Goal: Information Seeking & Learning: Compare options

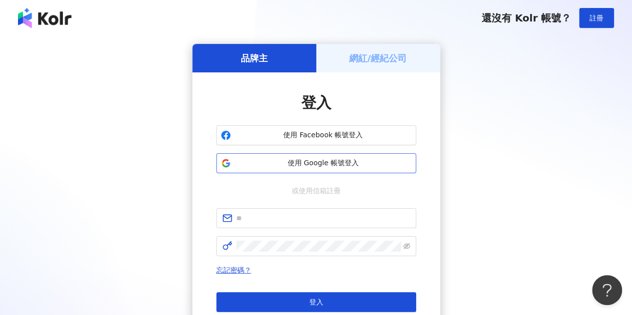
click at [334, 167] on span "使用 Google 帳號登入" at bounding box center [323, 163] width 177 height 10
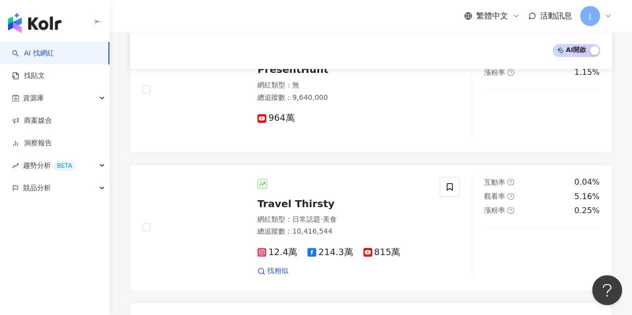
scroll to position [449, 0]
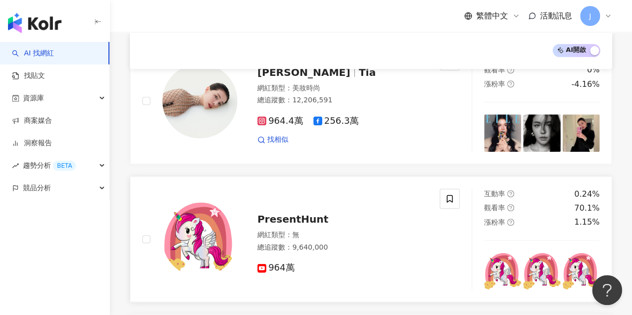
click at [305, 217] on span "PresentHunt" at bounding box center [292, 219] width 71 height 12
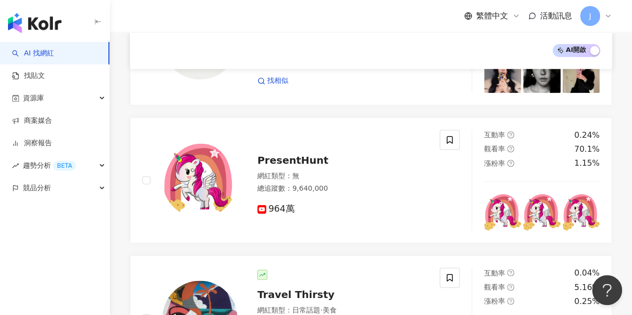
scroll to position [0, 0]
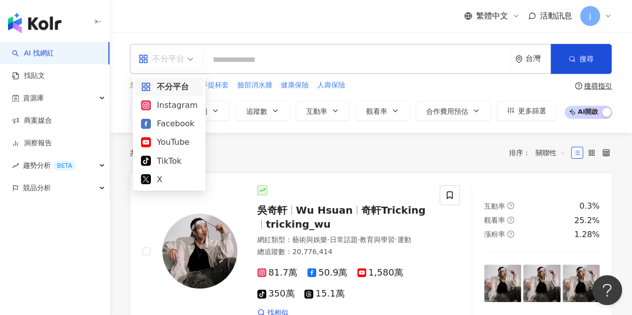
click at [192, 60] on span "不分平台" at bounding box center [165, 59] width 55 height 16
click at [181, 144] on div "YouTube" at bounding box center [169, 142] width 56 height 12
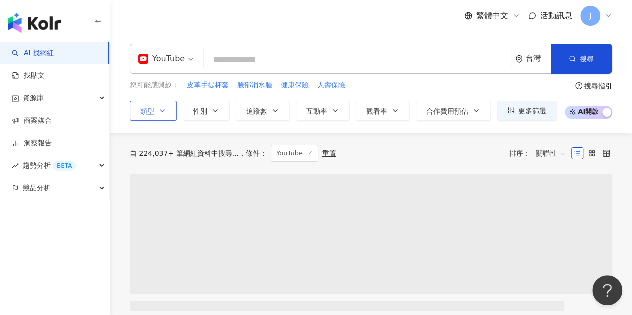
click at [157, 119] on button "類型" at bounding box center [153, 111] width 47 height 20
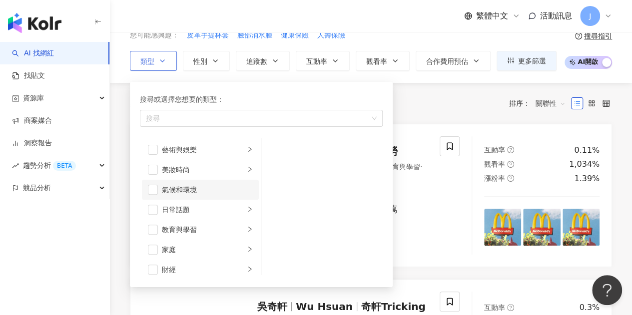
scroll to position [100, 0]
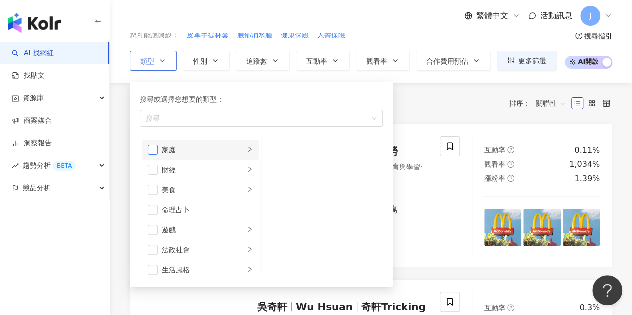
click at [156, 150] on span "button" at bounding box center [153, 150] width 10 height 10
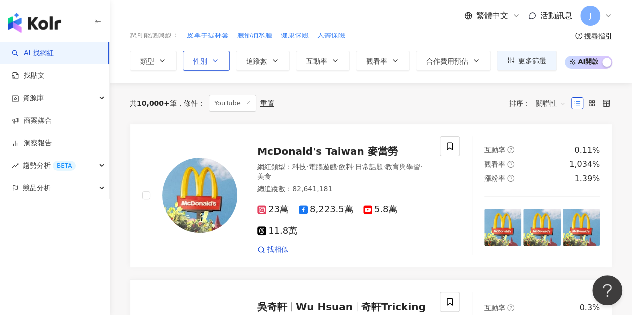
click at [214, 60] on icon "button" at bounding box center [215, 61] width 4 height 2
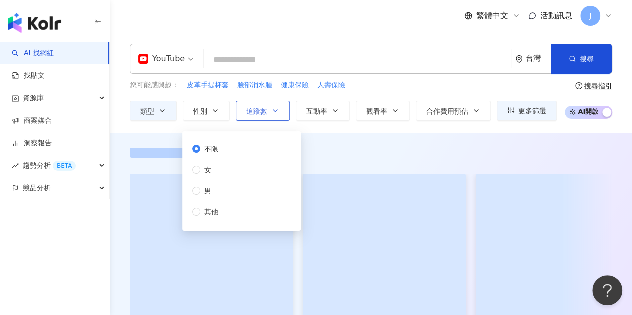
click at [264, 113] on span "追蹤數" at bounding box center [256, 111] width 21 height 8
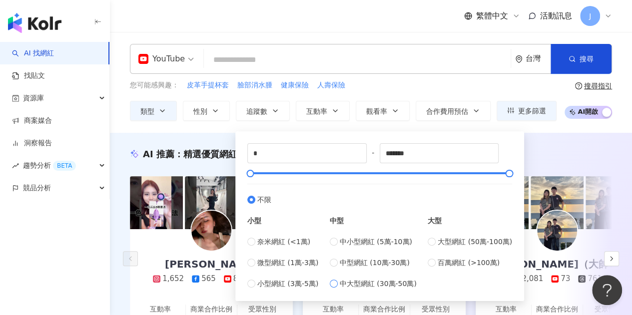
type input "******"
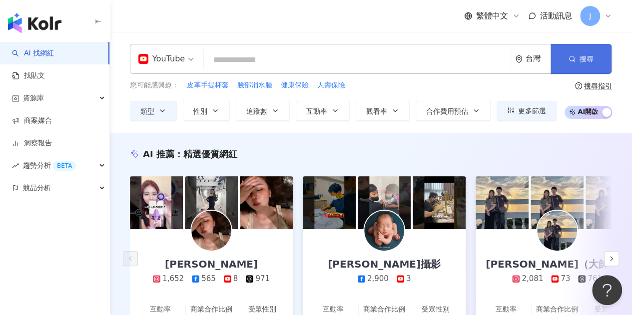
click at [570, 72] on button "搜尋" at bounding box center [580, 59] width 61 height 30
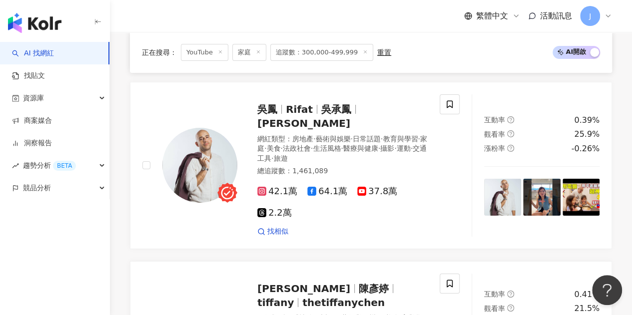
scroll to position [1797, 0]
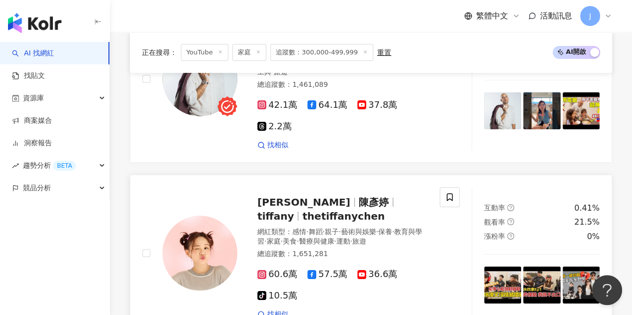
click at [366, 195] on div "陳彥婷 tiffany 陳彥婷 tiffany thetiffanychen" at bounding box center [342, 209] width 170 height 28
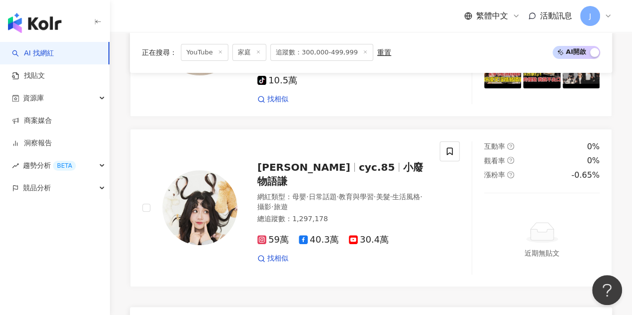
scroll to position [1997, 0]
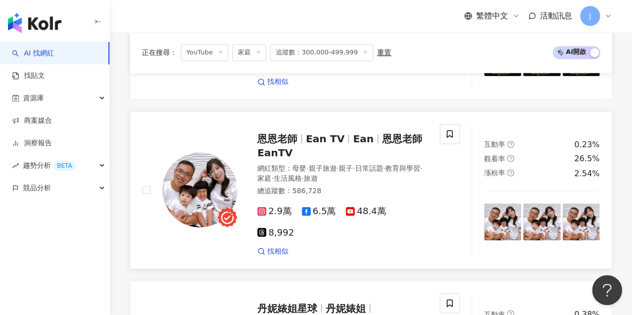
scroll to position [749, 0]
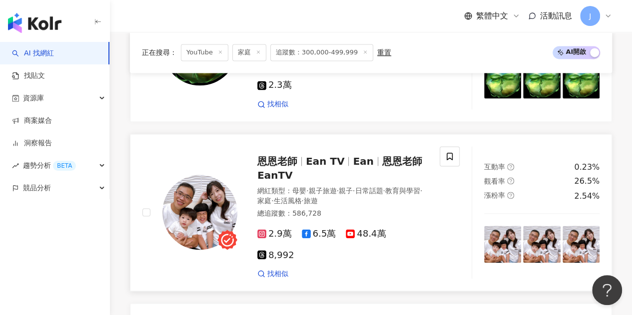
click at [406, 155] on span "恩恩老師EanTV" at bounding box center [339, 168] width 165 height 26
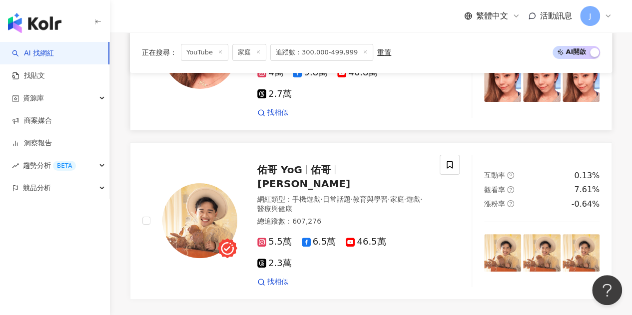
scroll to position [1997, 0]
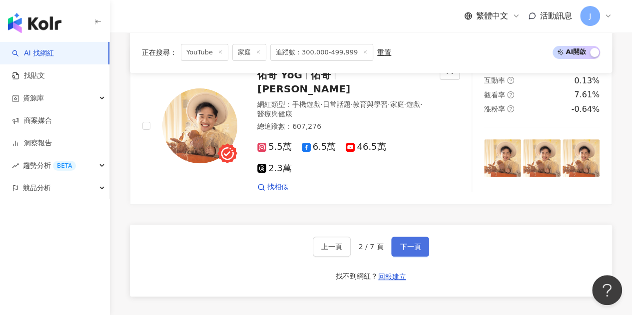
click at [408, 243] on span "下一頁" at bounding box center [409, 247] width 21 height 8
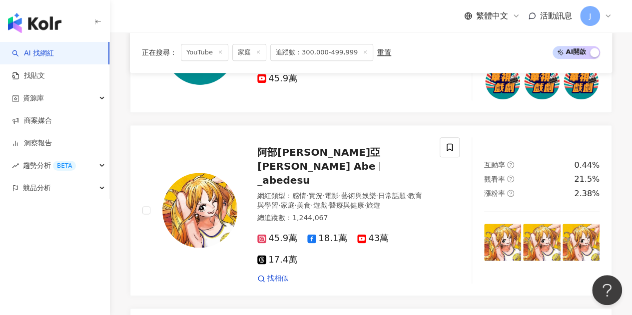
scroll to position [549, 0]
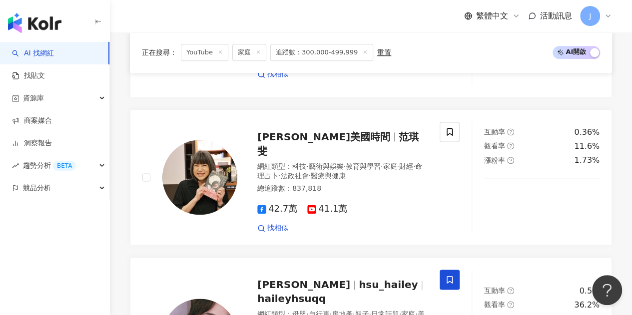
scroll to position [1854, 0]
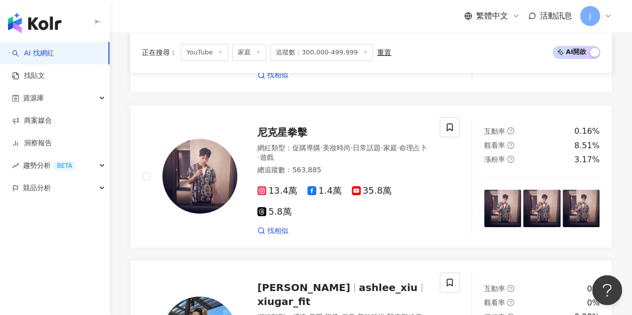
scroll to position [1947, 0]
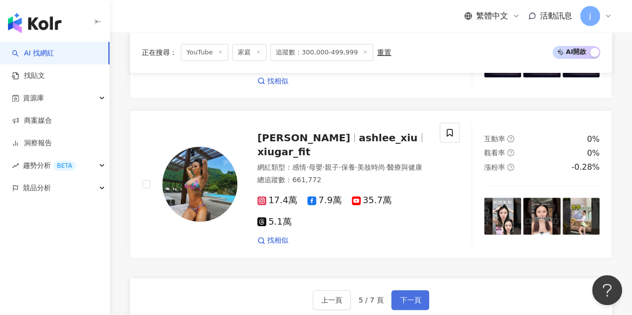
click at [407, 296] on span "下一頁" at bounding box center [409, 300] width 21 height 8
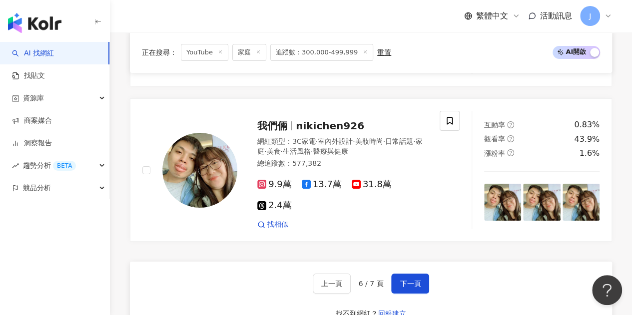
scroll to position [1847, 0]
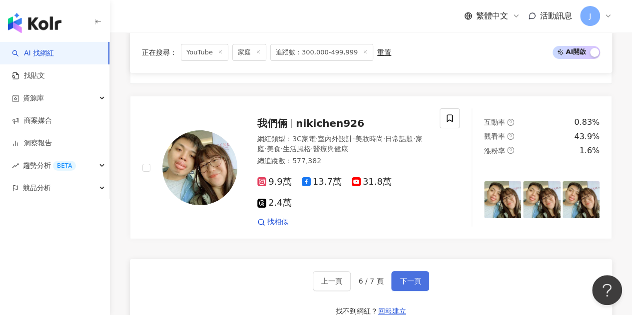
click at [413, 277] on span "下一頁" at bounding box center [409, 281] width 21 height 8
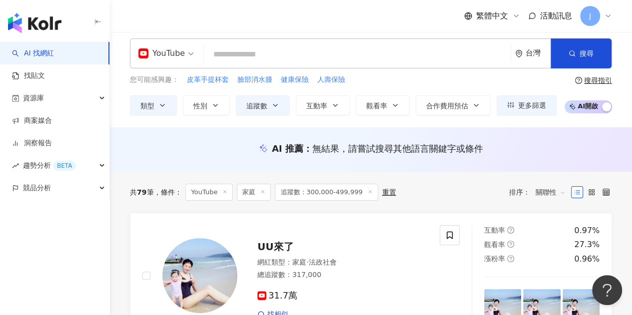
scroll to position [0, 0]
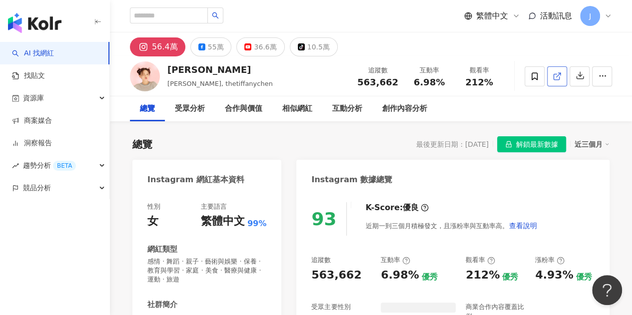
click at [561, 72] on link at bounding box center [557, 76] width 20 height 20
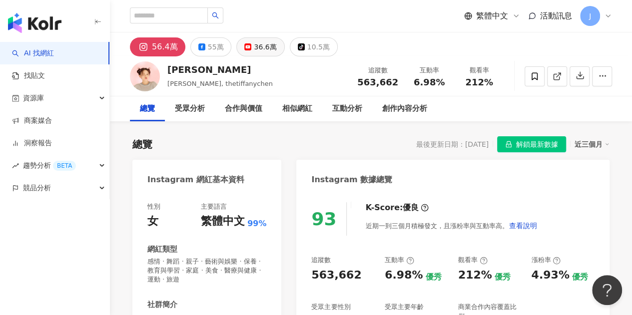
click at [254, 45] on div "36.6萬" at bounding box center [265, 47] width 22 height 14
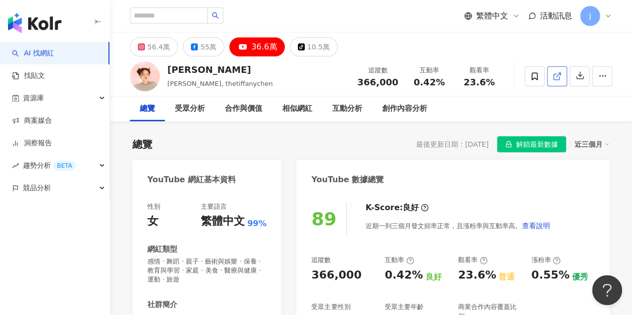
click at [555, 83] on link at bounding box center [557, 76] width 20 height 20
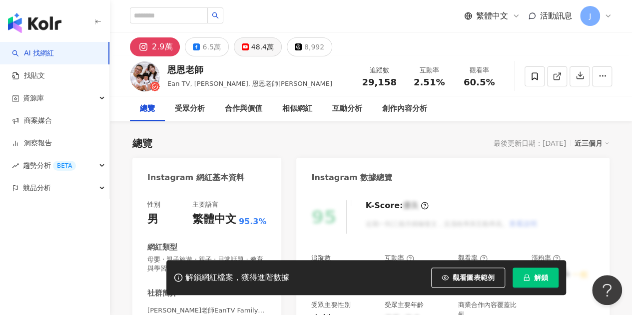
click at [263, 49] on div "48.4萬" at bounding box center [262, 47] width 22 height 14
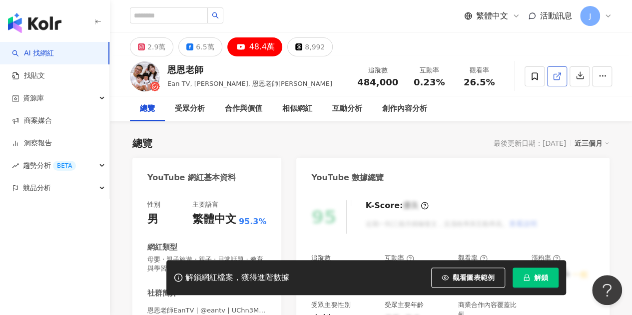
click at [560, 81] on span at bounding box center [556, 76] width 9 height 10
click at [37, 55] on link "AI 找網紅" at bounding box center [33, 53] width 42 height 10
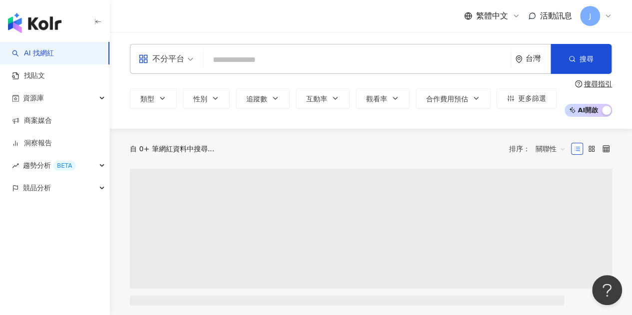
click at [272, 62] on input "search" at bounding box center [356, 59] width 299 height 19
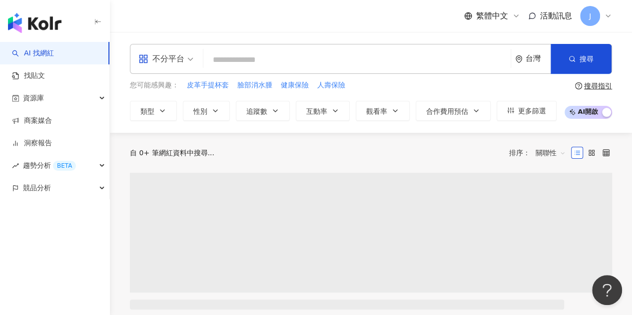
click at [272, 62] on input "search" at bounding box center [356, 59] width 299 height 19
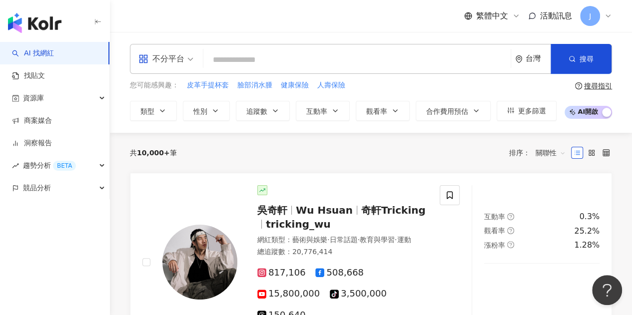
type input "*"
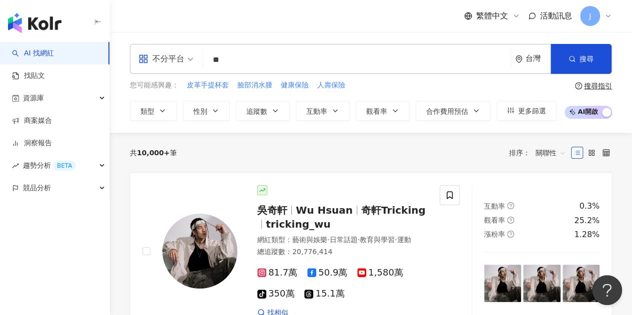
type input "*"
click at [180, 64] on div "不分平台" at bounding box center [161, 59] width 46 height 16
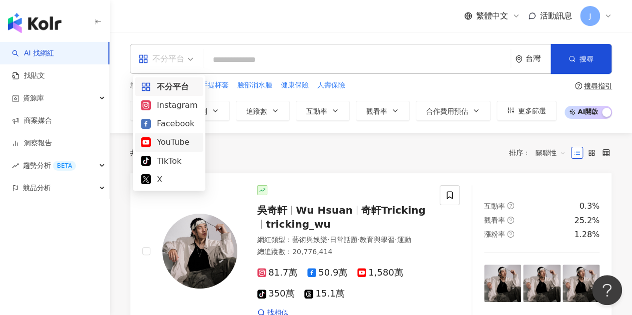
click at [186, 147] on div "YouTube" at bounding box center [169, 142] width 56 height 12
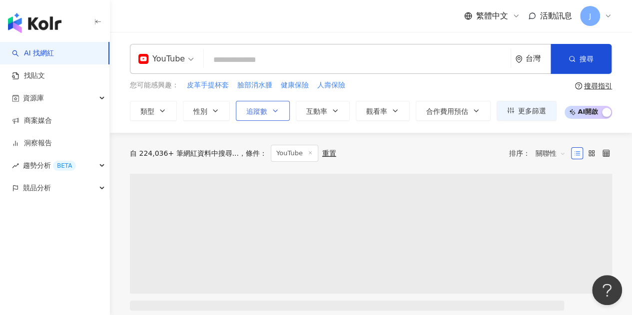
click at [284, 110] on button "追蹤數" at bounding box center [263, 111] width 54 height 20
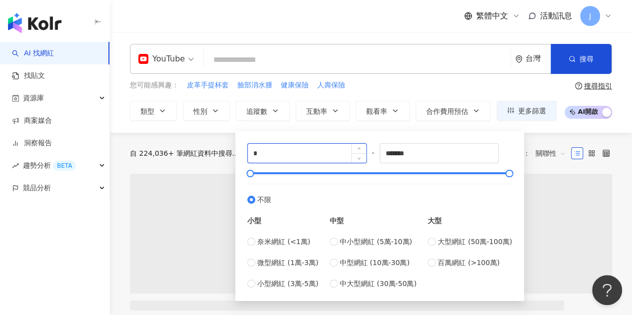
click at [281, 144] on input "*" at bounding box center [307, 153] width 118 height 19
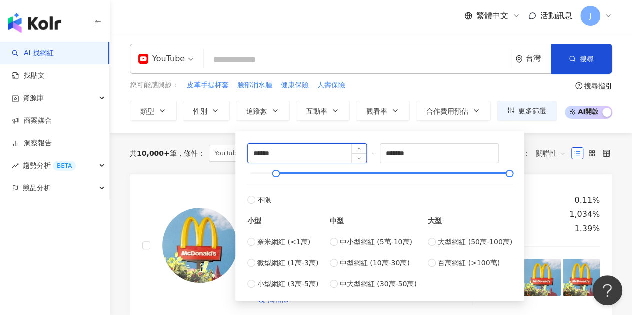
type input "******"
click at [189, 135] on div "共 10,000+ 筆 條件 ： YouTube 重置 排序： 關聯性" at bounding box center [371, 153] width 482 height 41
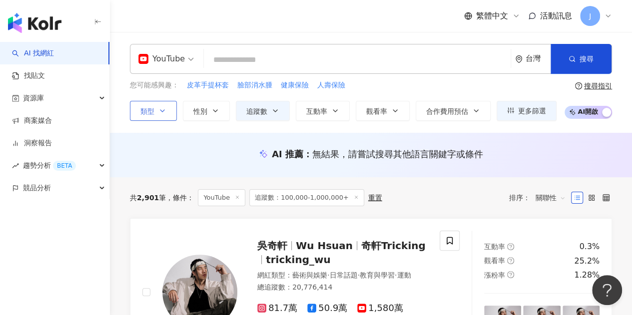
click at [165, 109] on icon "button" at bounding box center [162, 111] width 8 height 8
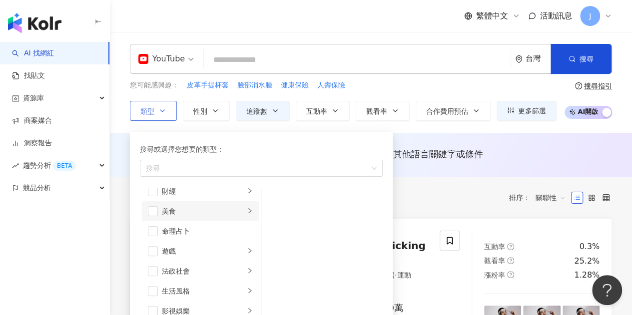
scroll to position [105, 0]
click at [155, 200] on li "家庭" at bounding box center [200, 194] width 117 height 20
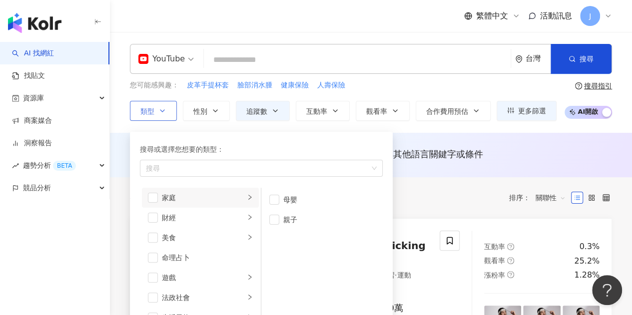
click at [155, 200] on span "button" at bounding box center [153, 198] width 10 height 10
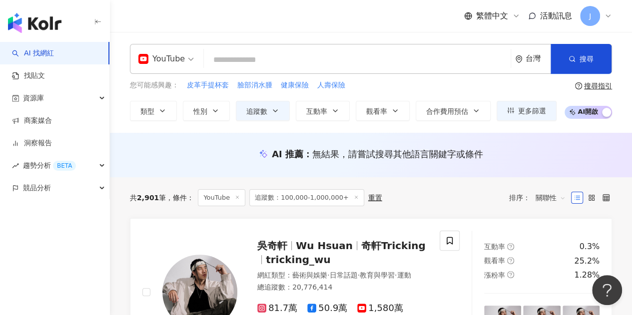
click at [361, 65] on input "search" at bounding box center [357, 59] width 299 height 19
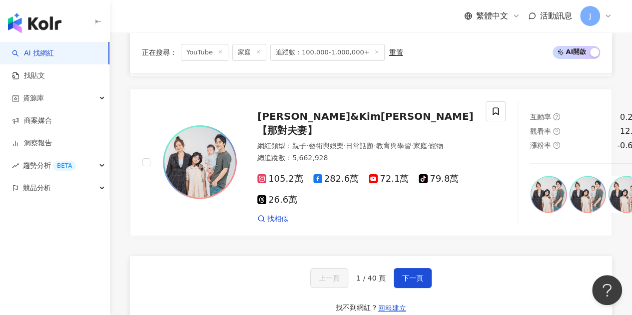
scroll to position [1755, 0]
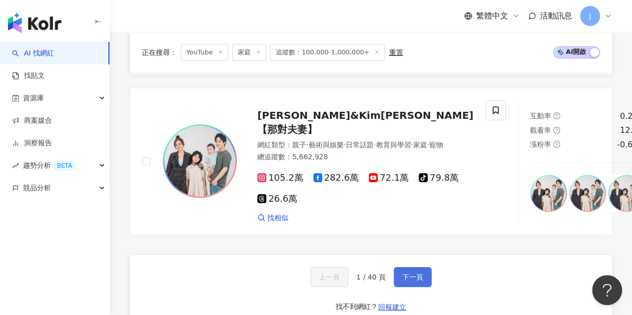
click at [405, 273] on span "下一頁" at bounding box center [412, 277] width 21 height 8
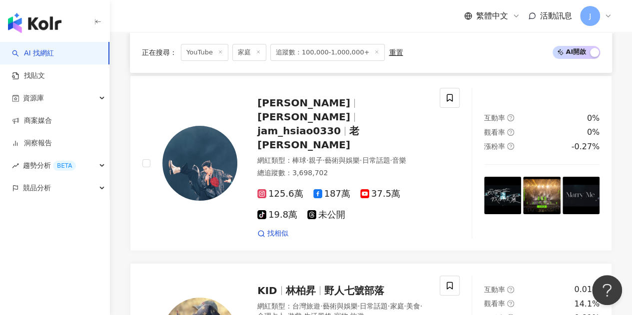
scroll to position [1912, 0]
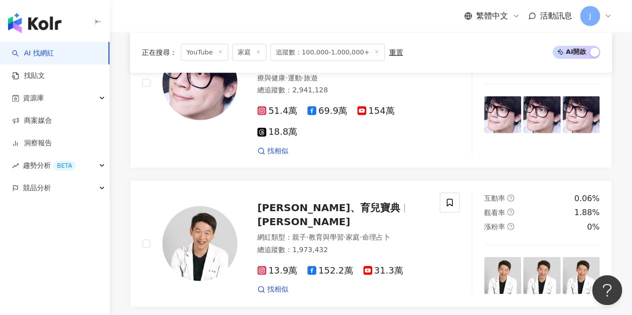
scroll to position [1348, 0]
click at [350, 216] on span "王宏哲" at bounding box center [303, 222] width 93 height 12
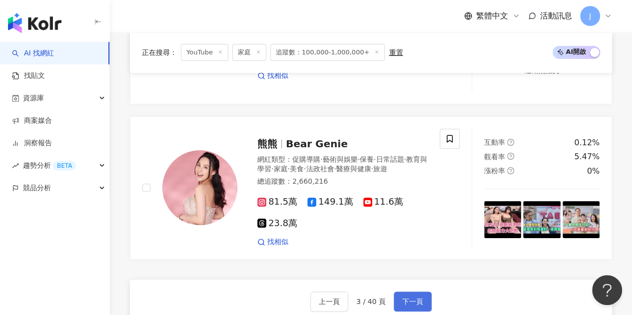
scroll to position [1897, 0]
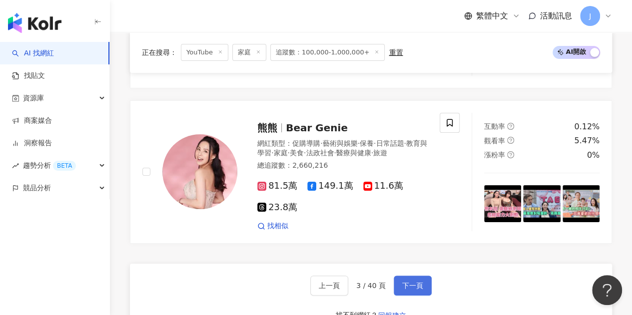
click at [420, 282] on span "下一頁" at bounding box center [412, 286] width 21 height 8
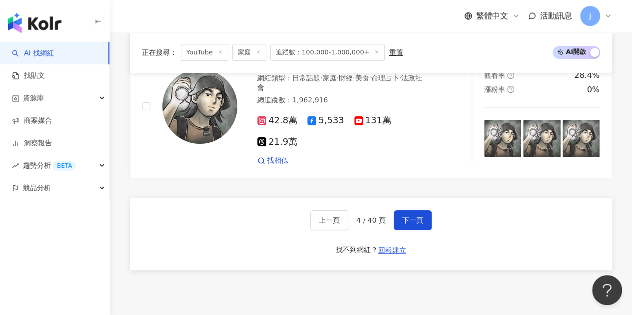
scroll to position [1947, 0]
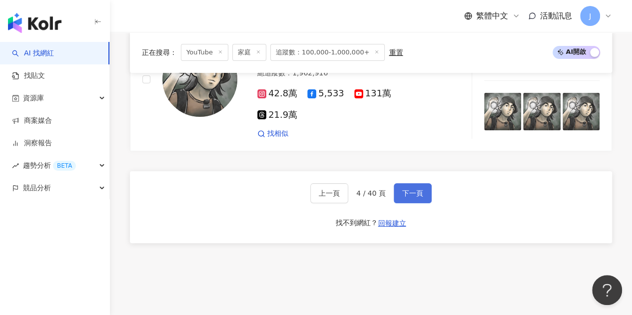
click at [411, 189] on span "下一頁" at bounding box center [412, 193] width 21 height 8
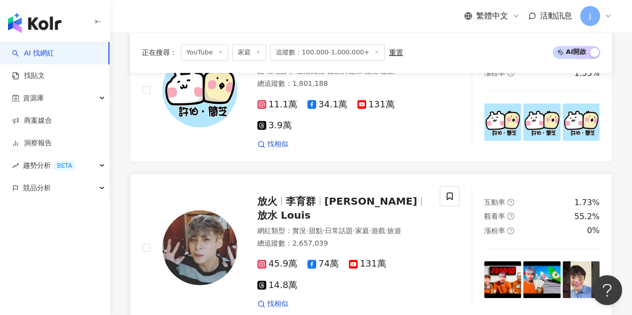
scroll to position [150, 0]
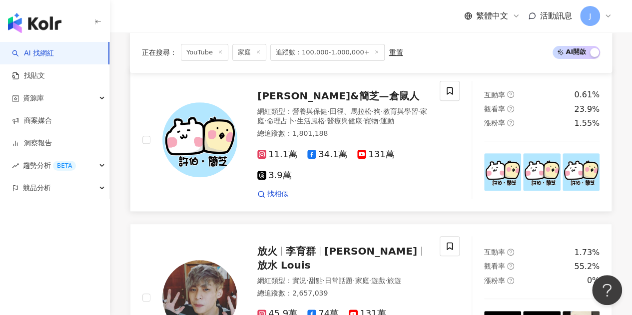
click at [327, 97] on span "許伯&簡芝—倉鼠人" at bounding box center [337, 96] width 161 height 12
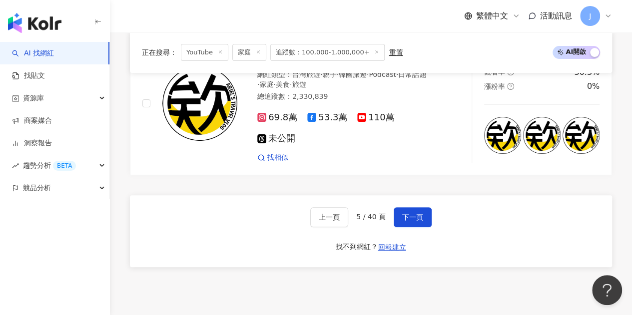
scroll to position [1997, 0]
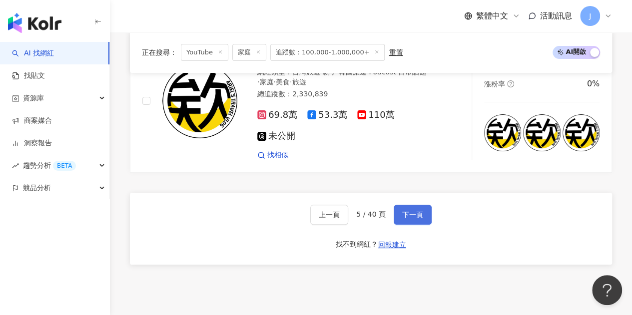
click at [416, 205] on button "下一頁" at bounding box center [412, 215] width 38 height 20
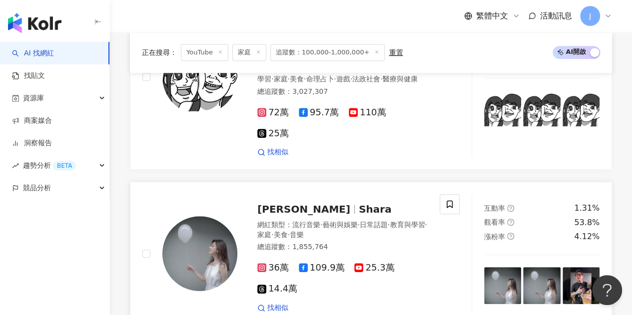
scroll to position [250, 0]
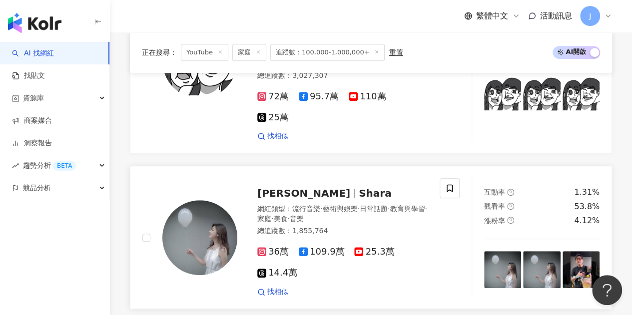
click at [387, 186] on div "林逸欣 Shara" at bounding box center [342, 193] width 170 height 14
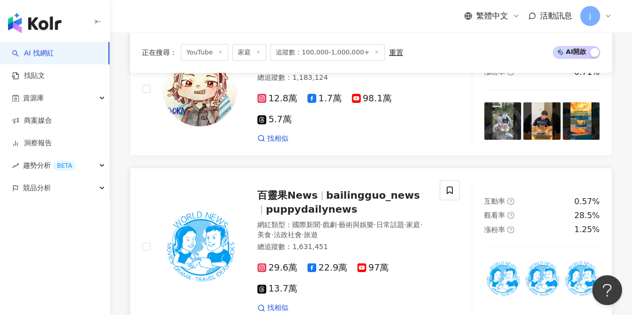
scroll to position [1997, 0]
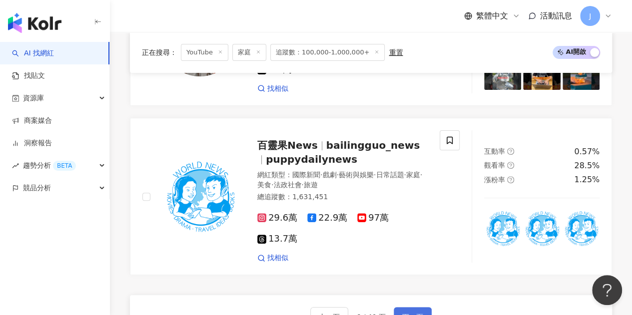
click at [408, 307] on button "下一頁" at bounding box center [412, 317] width 38 height 20
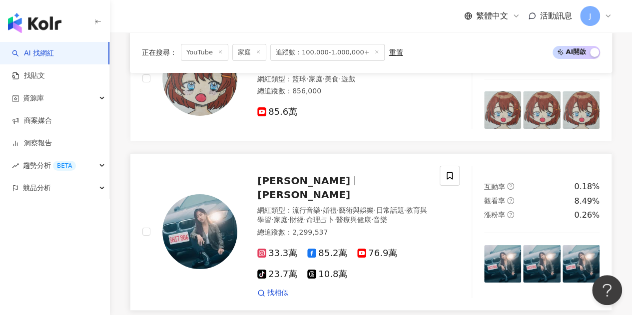
scroll to position [1847, 0]
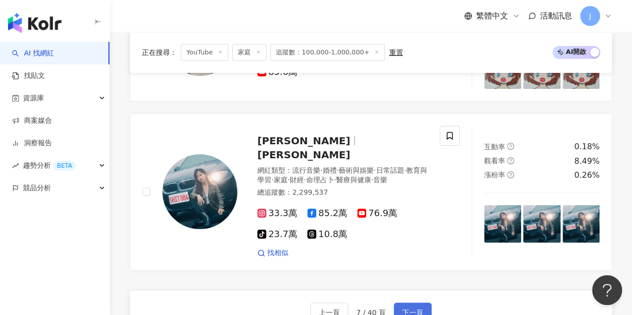
click at [414, 309] on span "下一頁" at bounding box center [412, 313] width 21 height 8
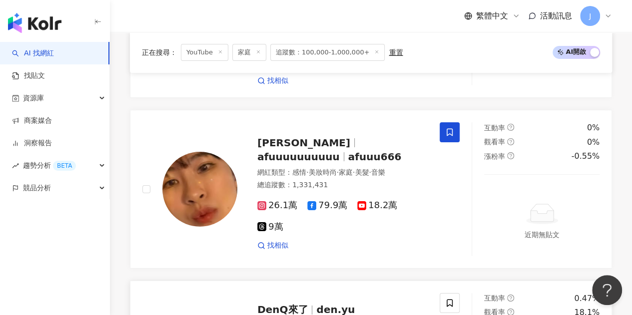
scroll to position [1548, 0]
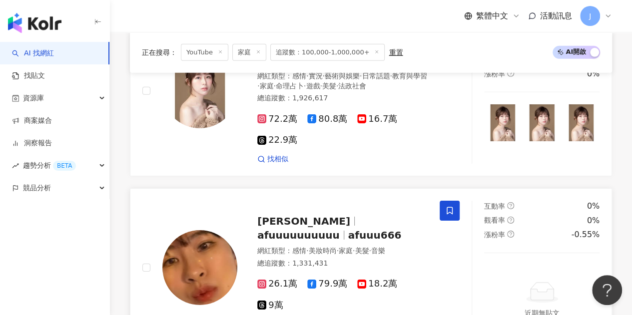
click at [340, 229] on span "afuuuuuuuuuu" at bounding box center [298, 235] width 82 height 12
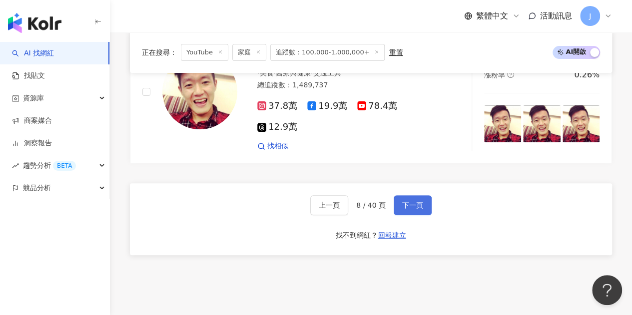
click at [405, 195] on button "下一頁" at bounding box center [412, 205] width 38 height 20
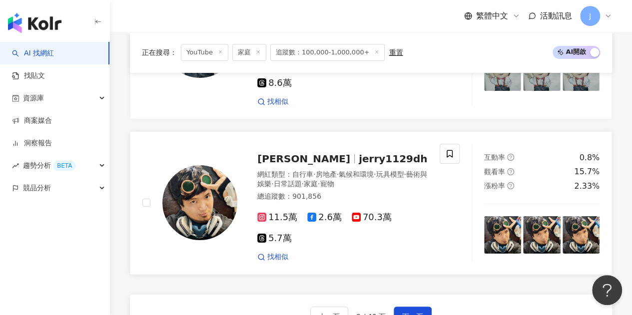
scroll to position [1946, 0]
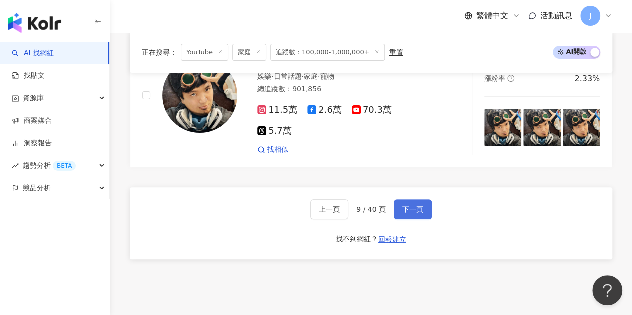
click at [411, 199] on button "下一頁" at bounding box center [412, 209] width 38 height 20
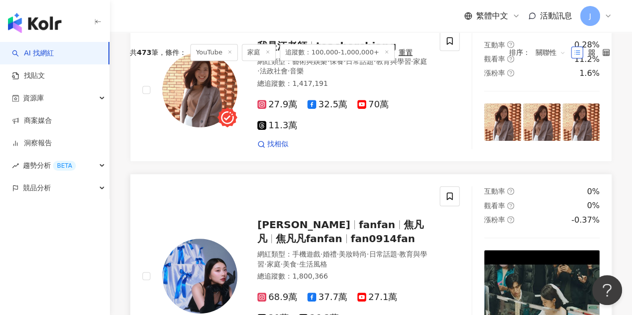
scroll to position [50, 0]
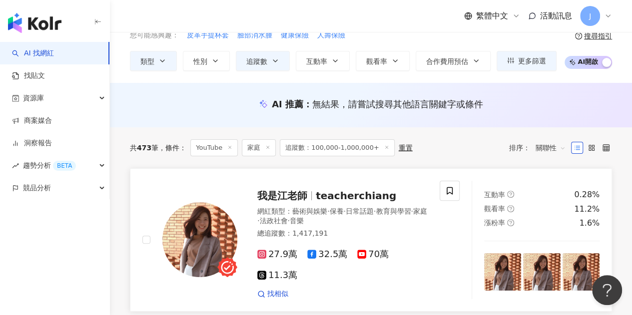
click at [339, 199] on span "teacherchiang" at bounding box center [356, 196] width 80 height 12
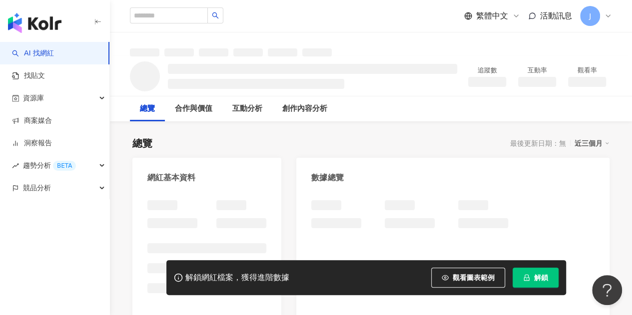
click at [539, 280] on span "解鎖" at bounding box center [541, 278] width 14 height 8
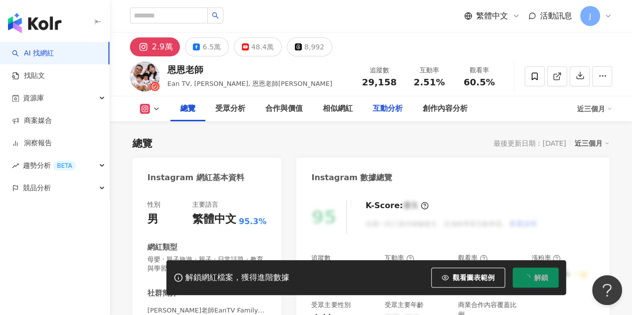
click at [256, 46] on div "48.4萬" at bounding box center [262, 47] width 22 height 14
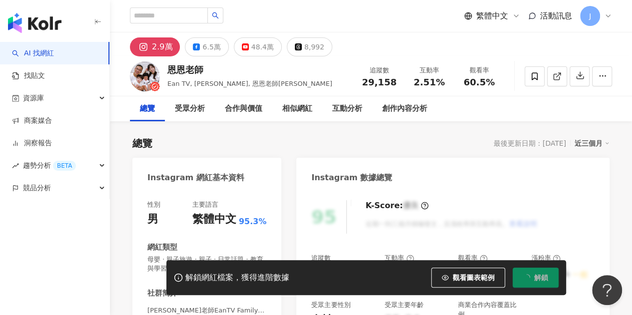
scroll to position [61, 0]
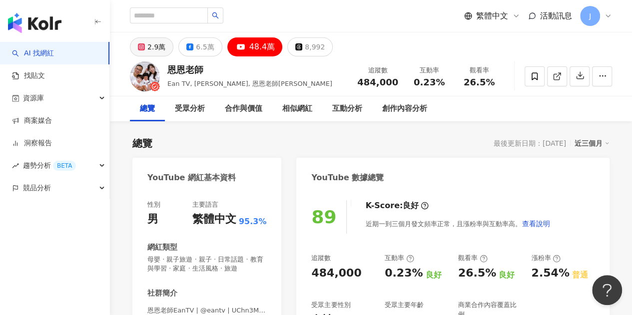
click at [153, 52] on div "2.9萬" at bounding box center [156, 47] width 18 height 14
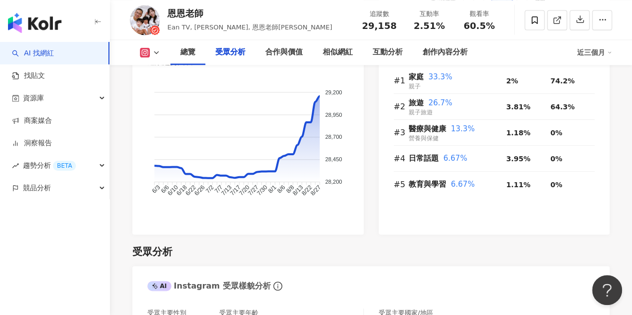
scroll to position [948, 0]
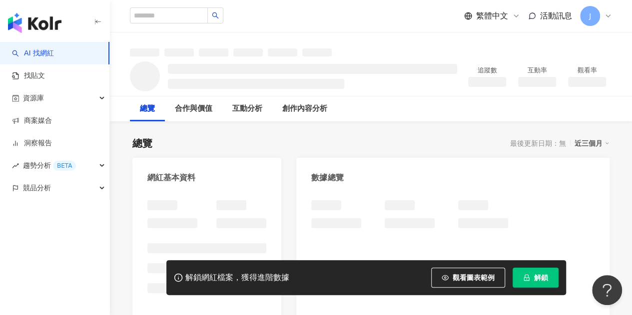
click at [534, 278] on span "解鎖" at bounding box center [541, 278] width 14 height 8
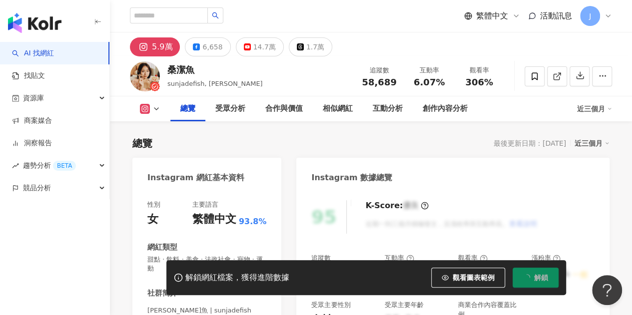
scroll to position [61, 0]
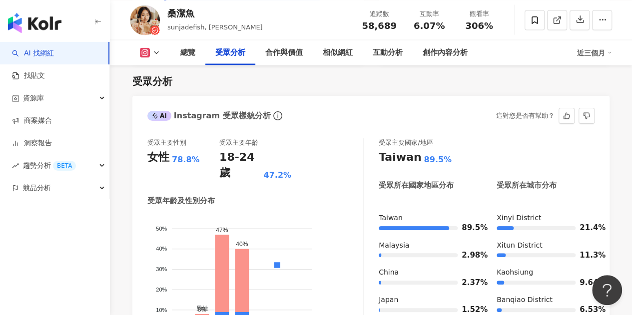
scroll to position [1010, 0]
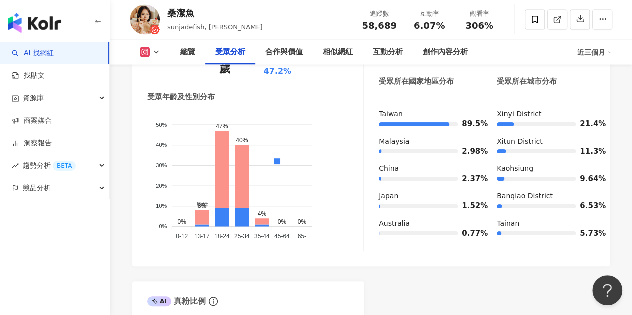
click at [158, 48] on button at bounding box center [150, 52] width 40 height 10
click at [153, 52] on icon at bounding box center [156, 52] width 8 height 8
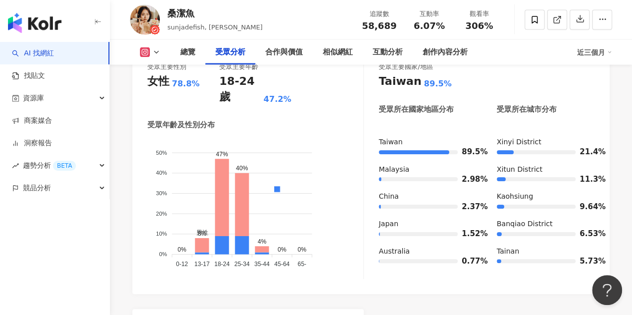
scroll to position [960, 0]
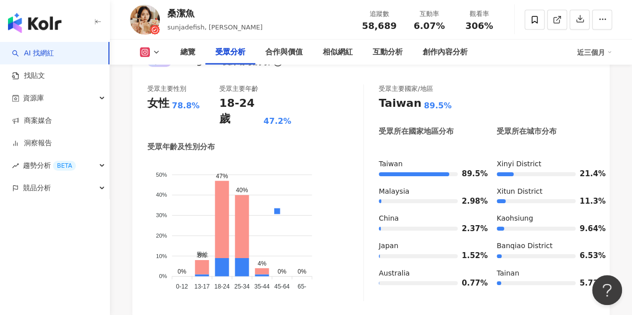
click at [155, 48] on icon at bounding box center [156, 52] width 8 height 8
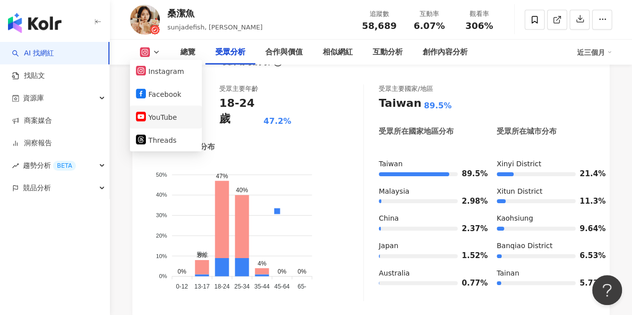
click at [178, 118] on button "YouTube" at bounding box center [166, 117] width 60 height 14
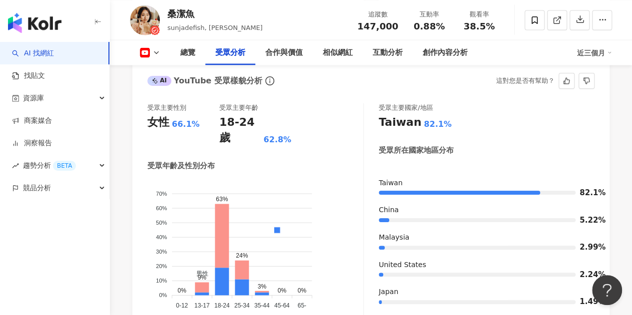
scroll to position [990, 0]
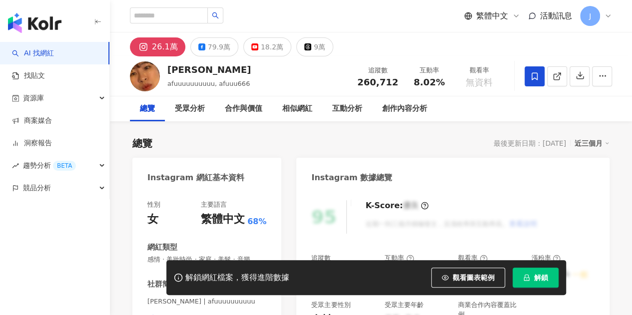
click at [261, 53] on div "18.2萬" at bounding box center [272, 47] width 22 height 14
click at [267, 41] on div "18.2萬" at bounding box center [272, 47] width 22 height 14
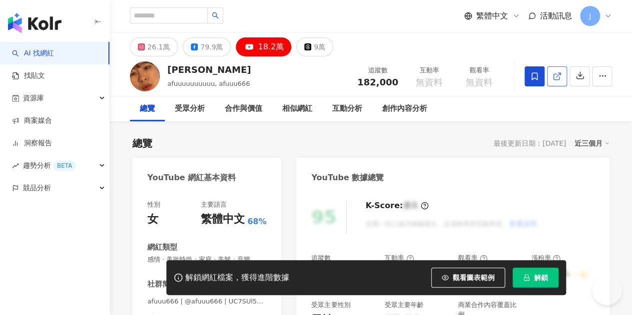
click at [559, 76] on icon at bounding box center [556, 76] width 9 height 9
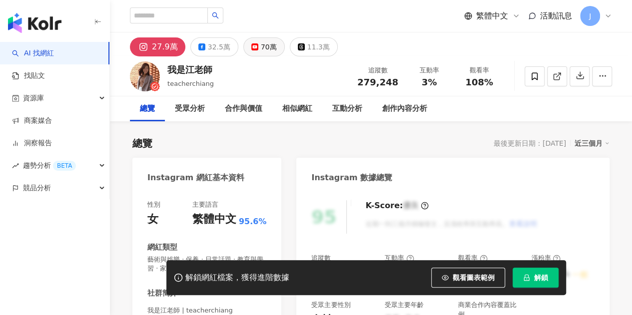
click at [255, 51] on button "70萬" at bounding box center [263, 46] width 41 height 19
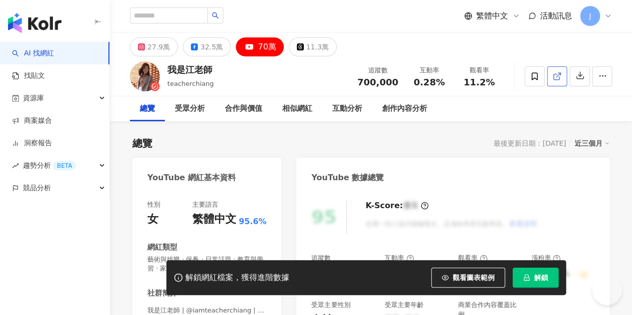
click at [558, 73] on polyline at bounding box center [559, 74] width 2 height 2
